Goal: Task Accomplishment & Management: Manage account settings

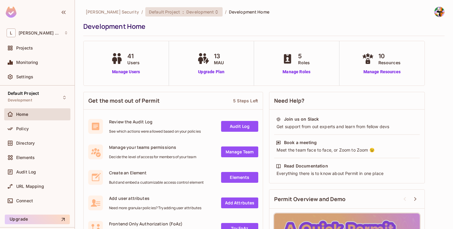
click at [214, 11] on icon at bounding box center [216, 12] width 5 height 5
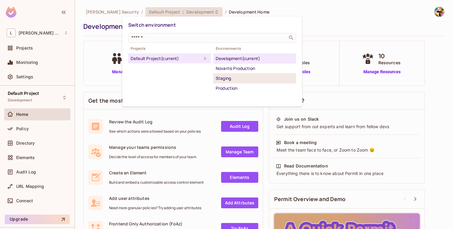
click at [227, 76] on div "Staging" at bounding box center [255, 78] width 78 height 7
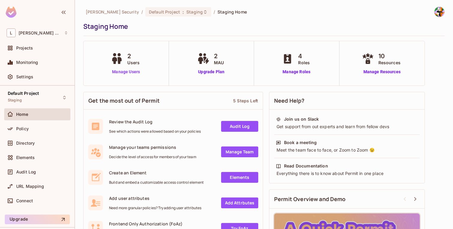
click at [129, 70] on link "Manage Users" at bounding box center [125, 72] width 33 height 6
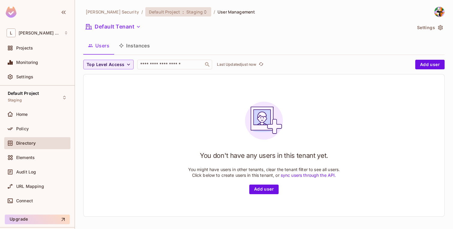
click at [158, 10] on div "Default Project : Staging" at bounding box center [175, 12] width 52 height 6
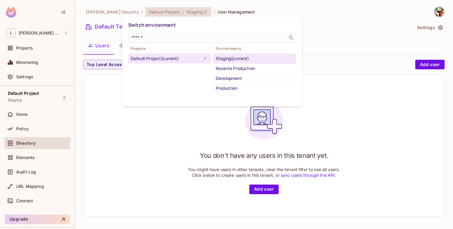
click at [158, 10] on div at bounding box center [226, 114] width 453 height 229
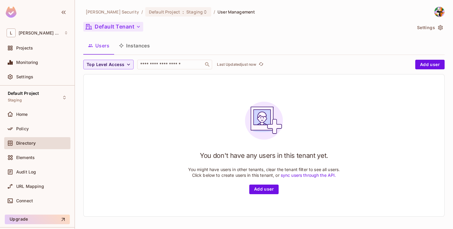
click at [124, 25] on button "Default Tenant" at bounding box center [113, 27] width 60 height 10
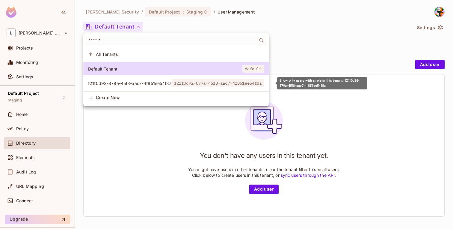
click at [119, 83] on span "f21f0d92-879a-45f8-aac7-4f851ee54f8a" at bounding box center [130, 83] width 84 height 6
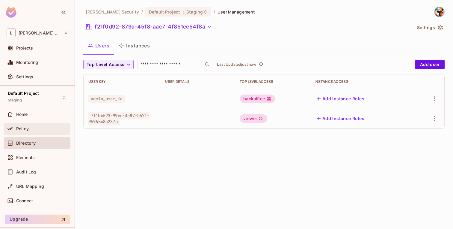
click at [33, 127] on div "Policy" at bounding box center [42, 128] width 52 height 5
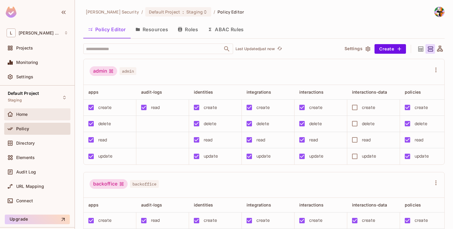
click at [35, 110] on div "Home" at bounding box center [37, 114] width 66 height 12
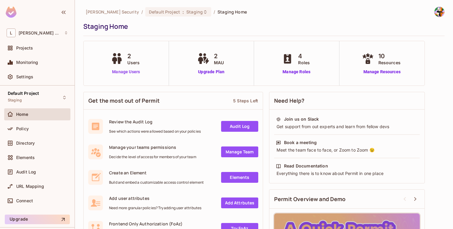
click at [119, 70] on link "Manage Users" at bounding box center [125, 72] width 33 height 6
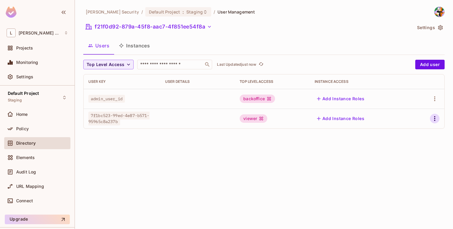
click at [433, 114] on button "button" at bounding box center [435, 119] width 10 height 10
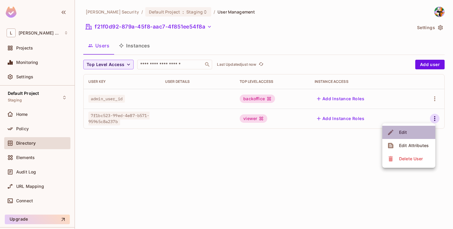
click at [412, 131] on li "Edit" at bounding box center [409, 132] width 53 height 13
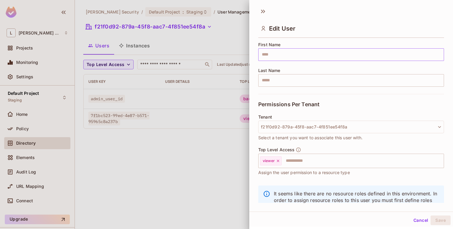
scroll to position [95, 0]
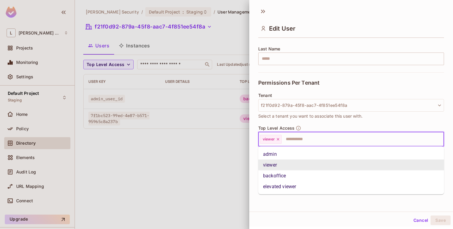
click at [308, 141] on input "text" at bounding box center [357, 139] width 150 height 12
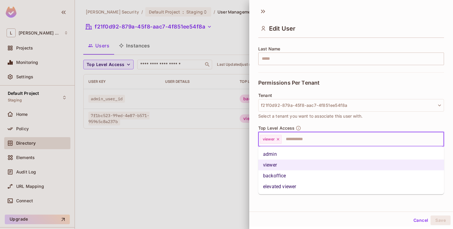
click at [280, 172] on li "backoffice" at bounding box center [351, 175] width 186 height 11
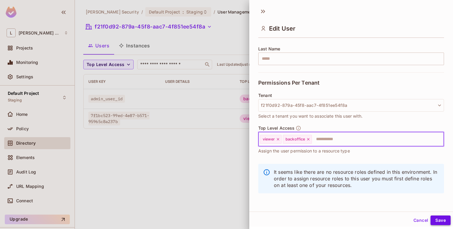
click at [443, 217] on button "Save" at bounding box center [441, 220] width 20 height 10
